Goal: Find specific page/section: Find specific page/section

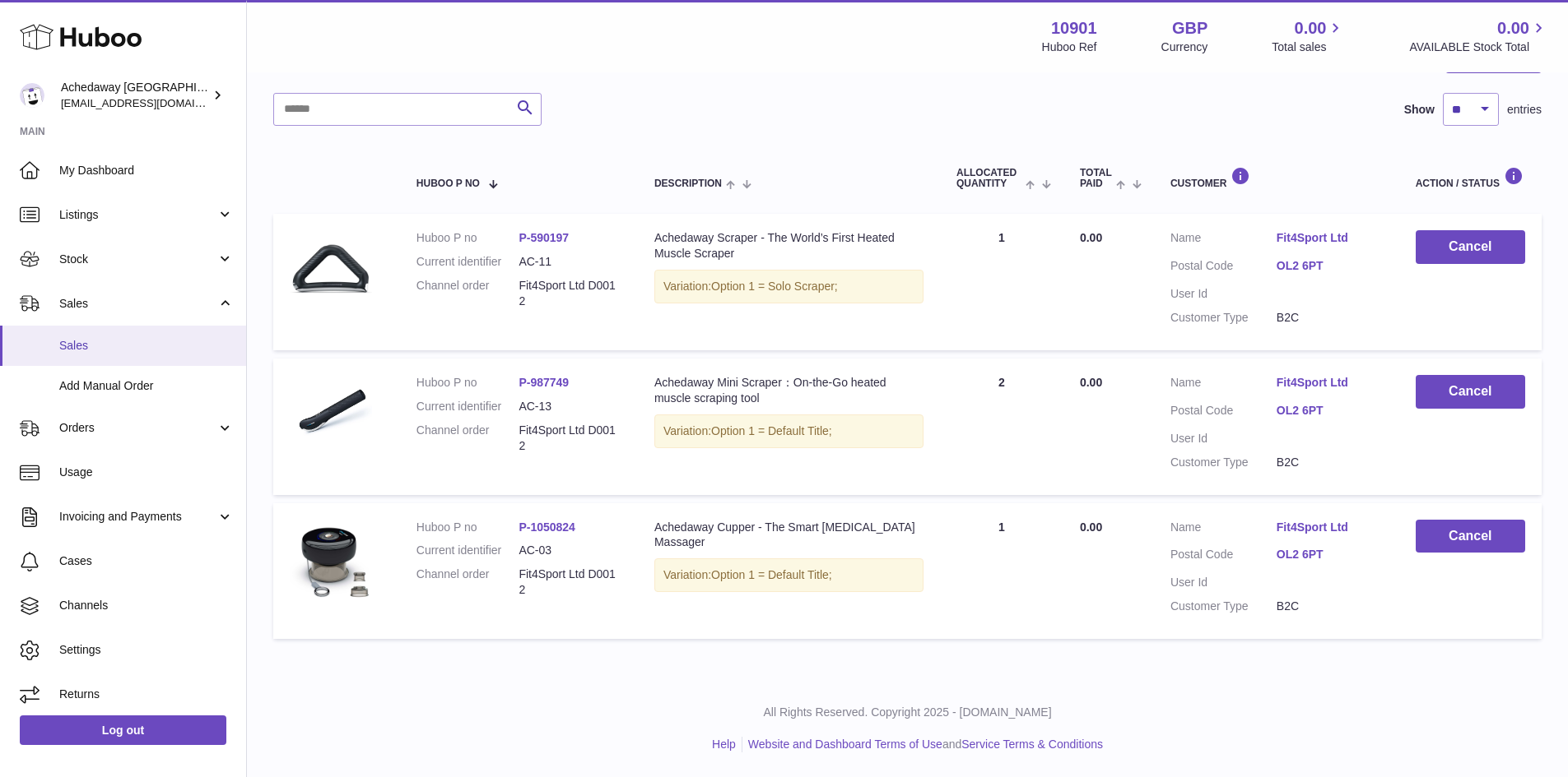
click at [181, 332] on link "Sales" at bounding box center [122, 345] width 246 height 40
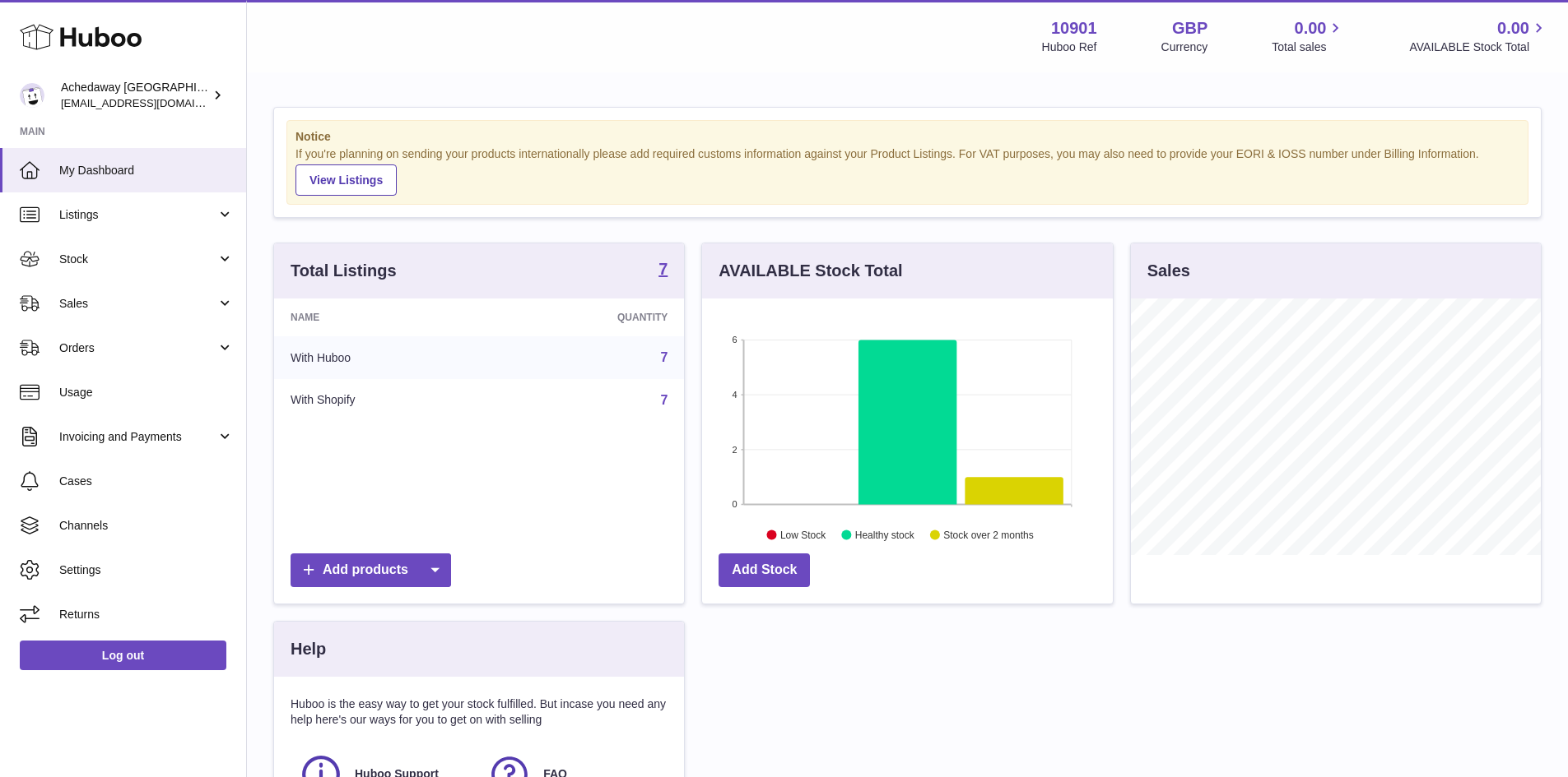
scroll to position [256, 411]
click at [163, 153] on link "My Dashboard" at bounding box center [122, 170] width 246 height 44
click at [80, 177] on span "My Dashboard" at bounding box center [146, 171] width 175 height 16
click at [82, 302] on span "Sales" at bounding box center [138, 304] width 157 height 16
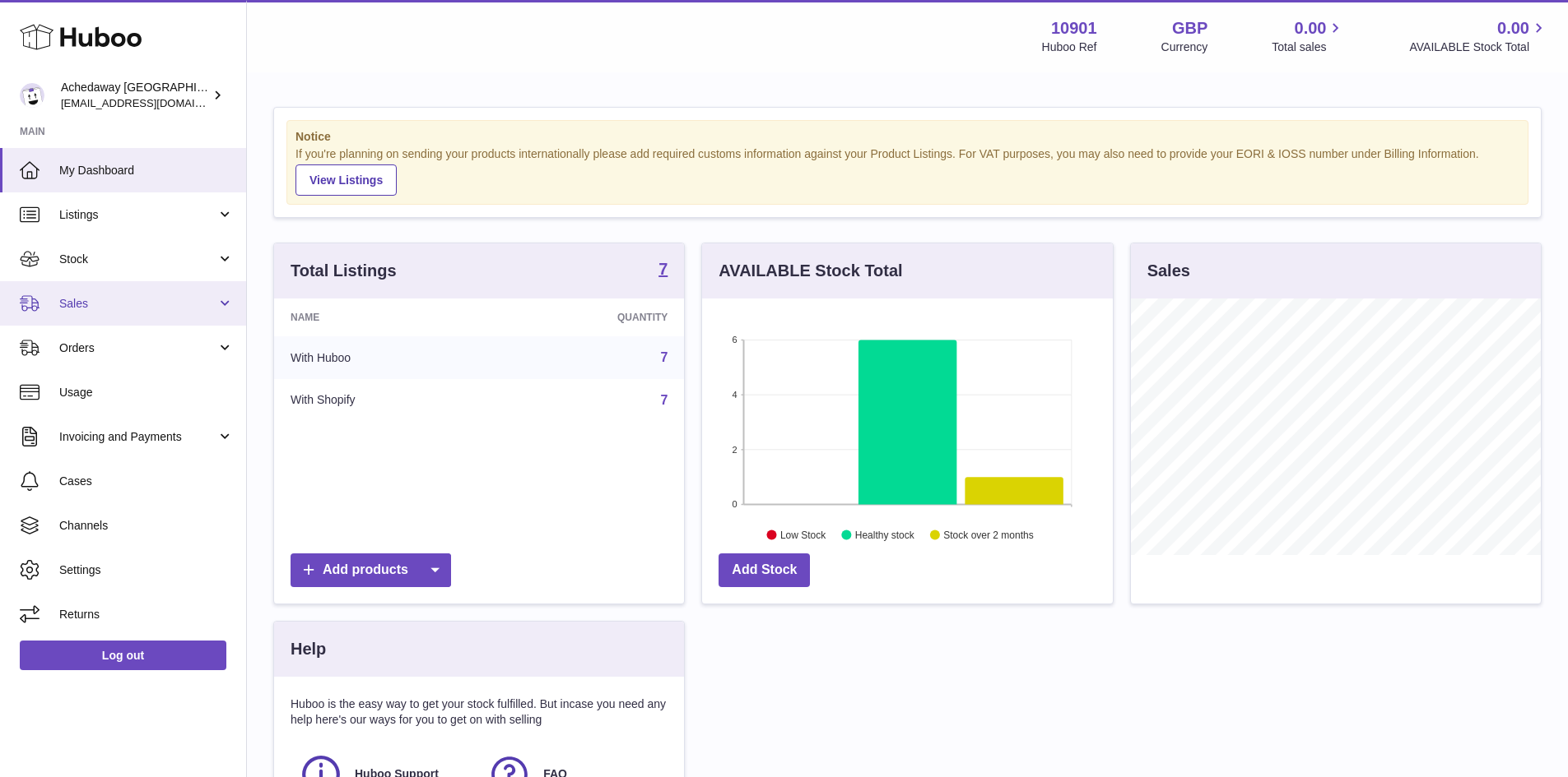
scroll to position [256, 411]
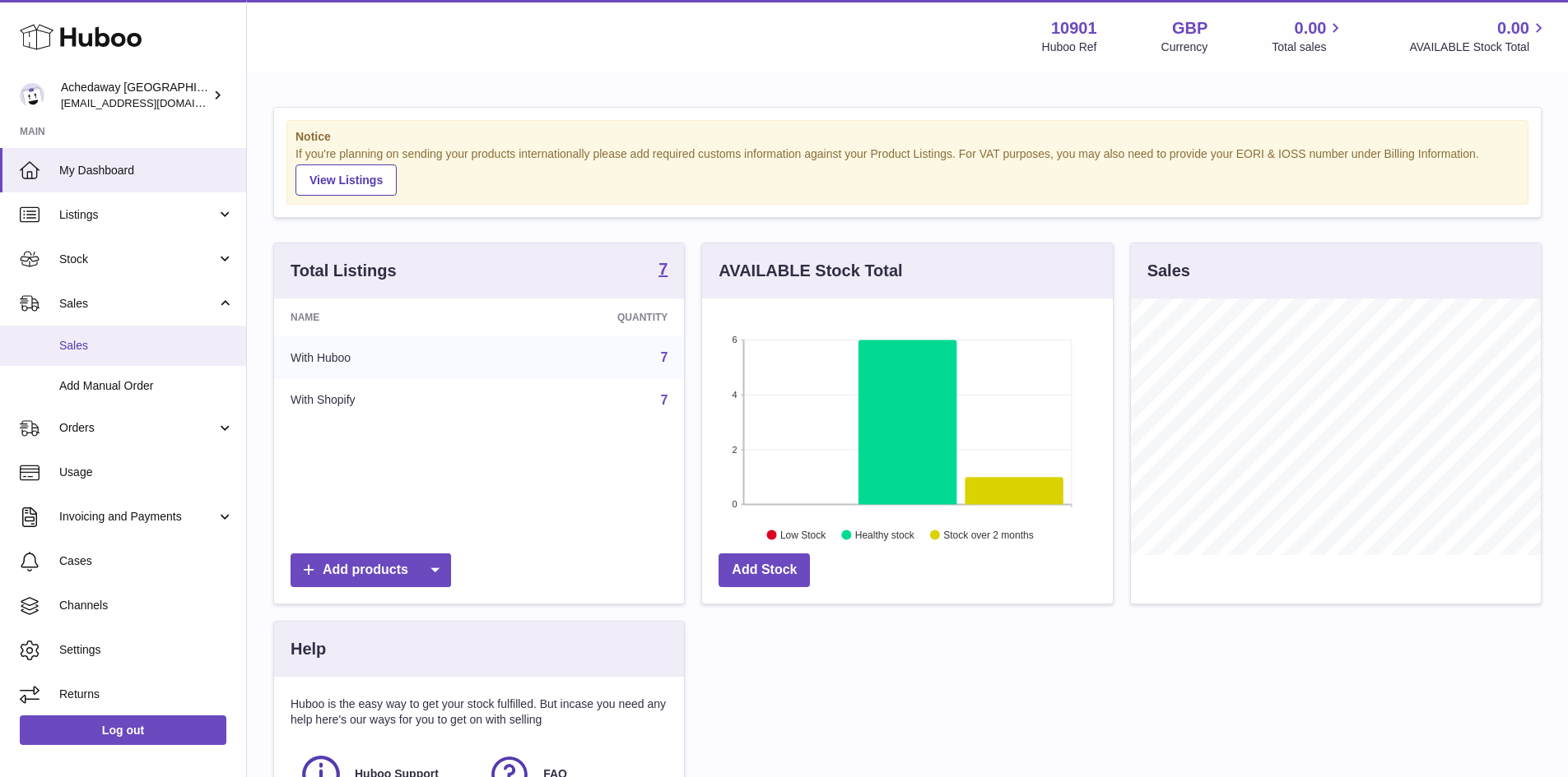
click at [154, 359] on link "Sales" at bounding box center [122, 345] width 246 height 40
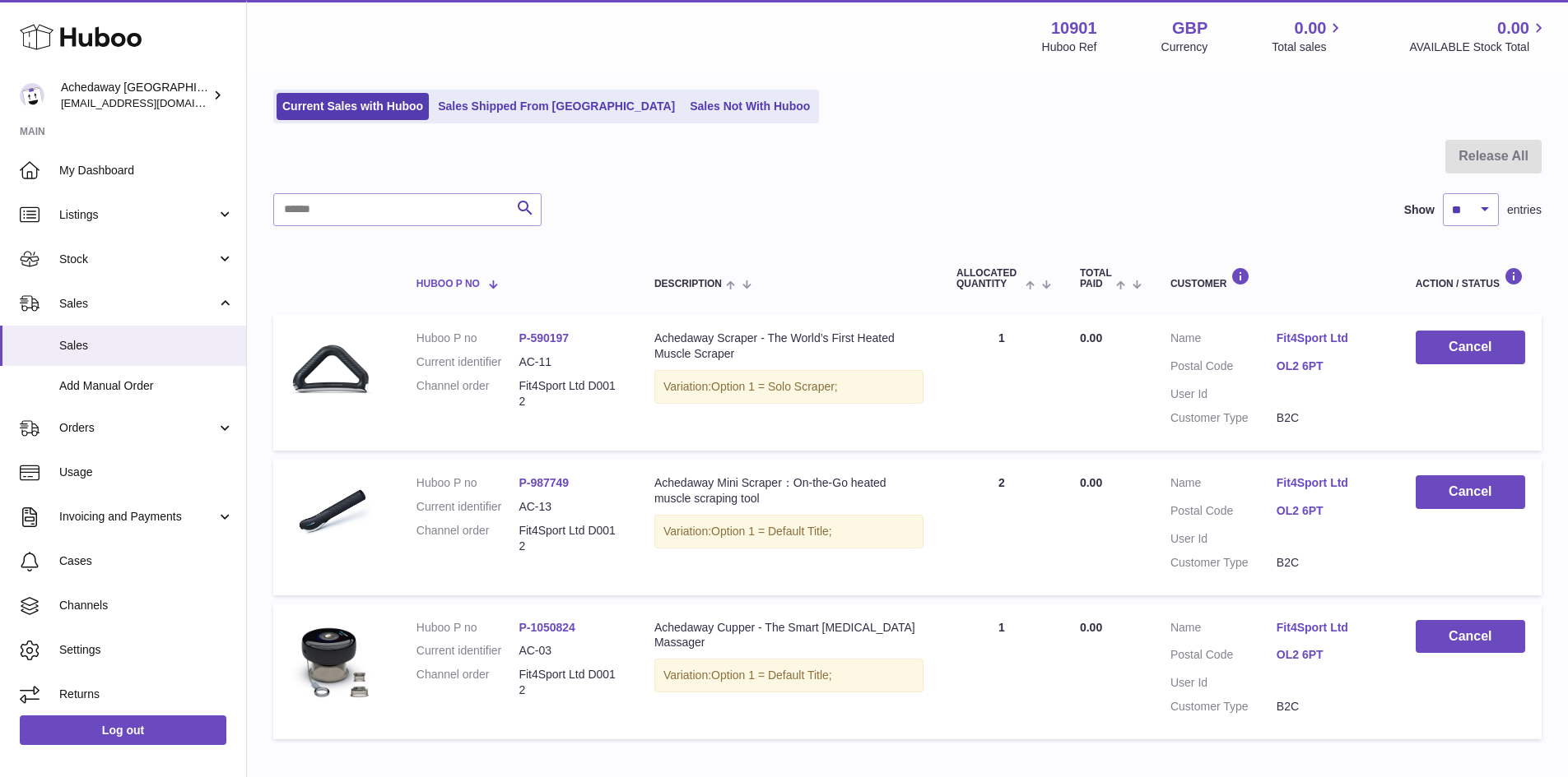
scroll to position [199, 0]
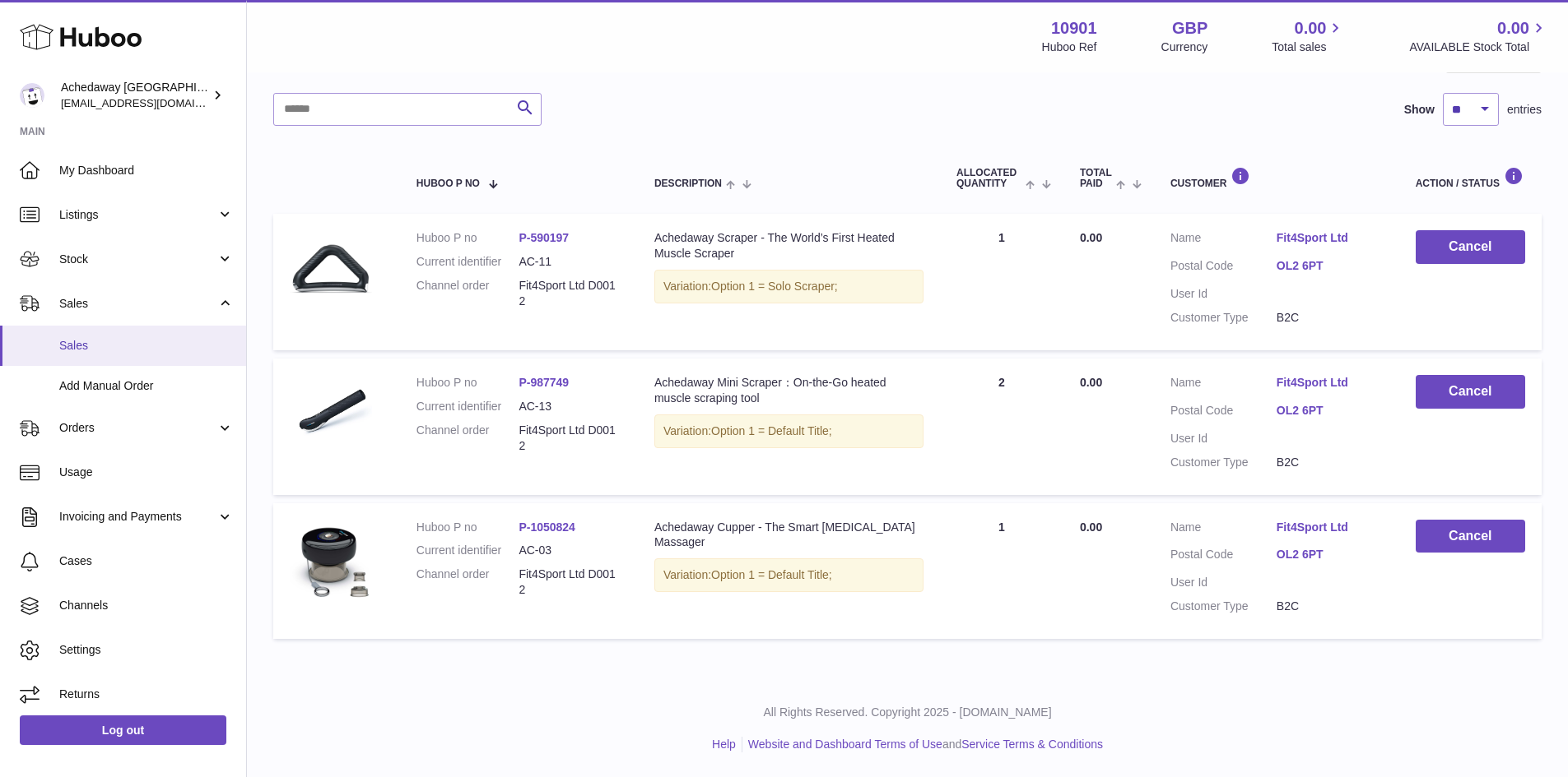
click at [114, 348] on span "Sales" at bounding box center [146, 346] width 175 height 16
